Goal: Navigation & Orientation: Find specific page/section

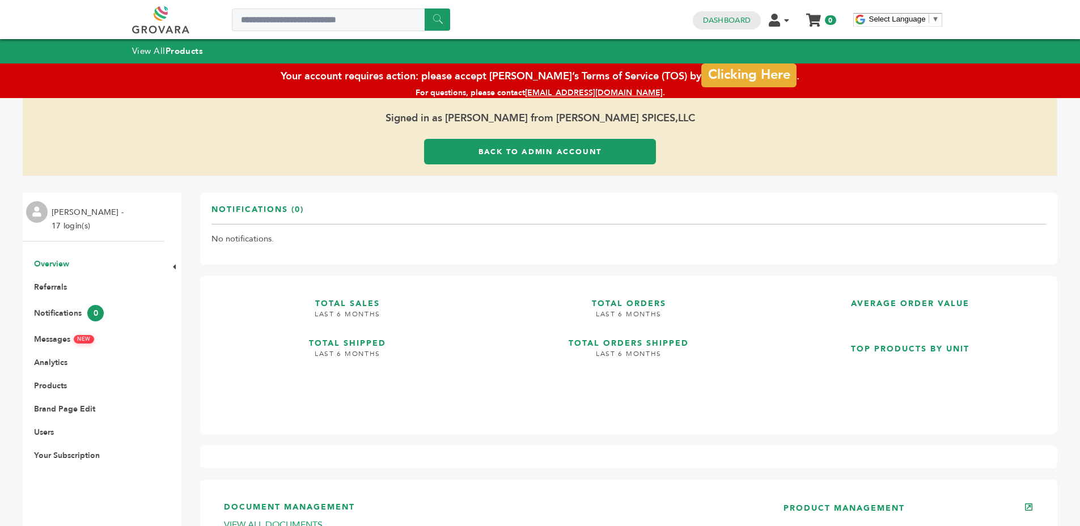
click at [554, 152] on link "Back to Admin Account" at bounding box center [540, 152] width 232 height 26
